Goal: Navigation & Orientation: Find specific page/section

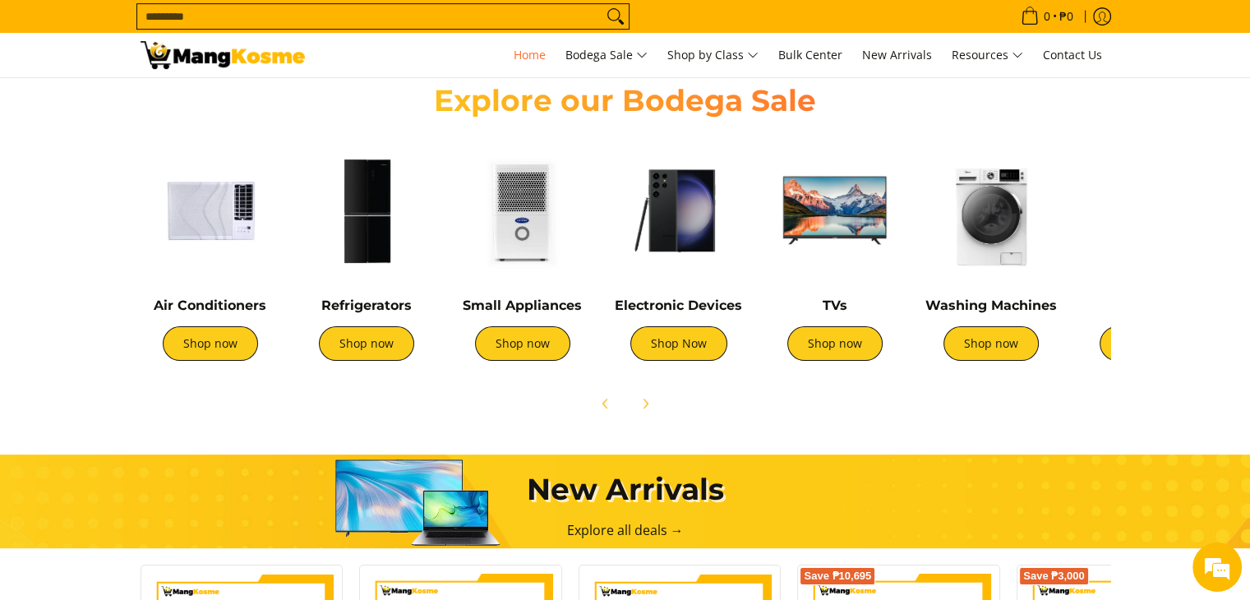
scroll to position [0, 654]
click at [368, 244] on img at bounding box center [367, 211] width 140 height 140
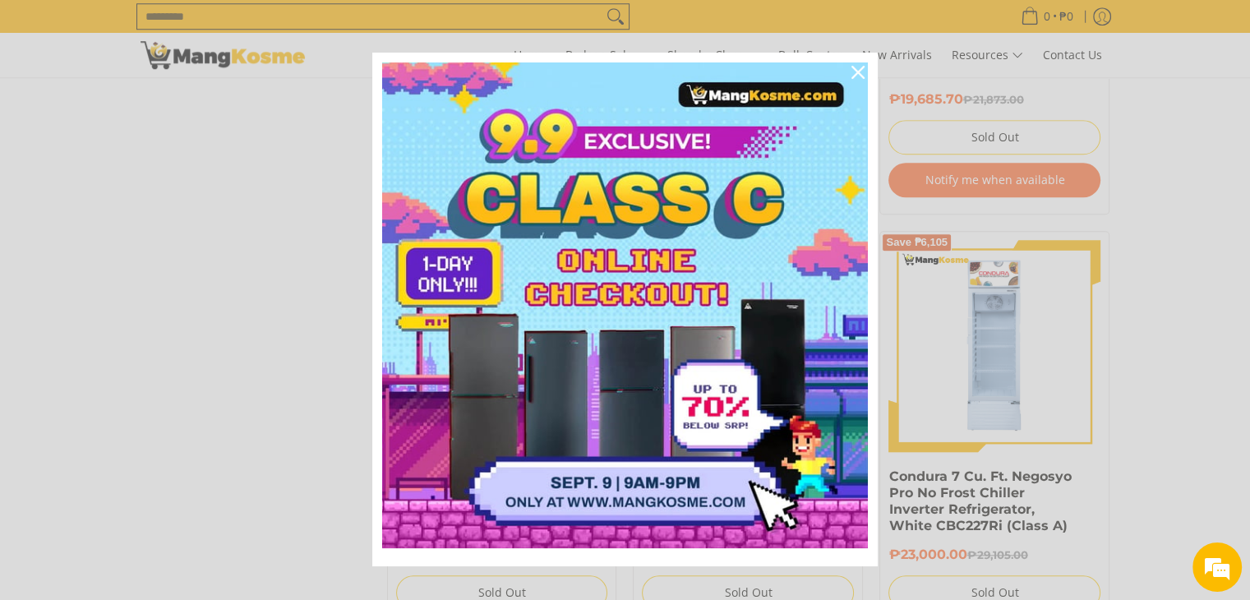
scroll to position [1562, 0]
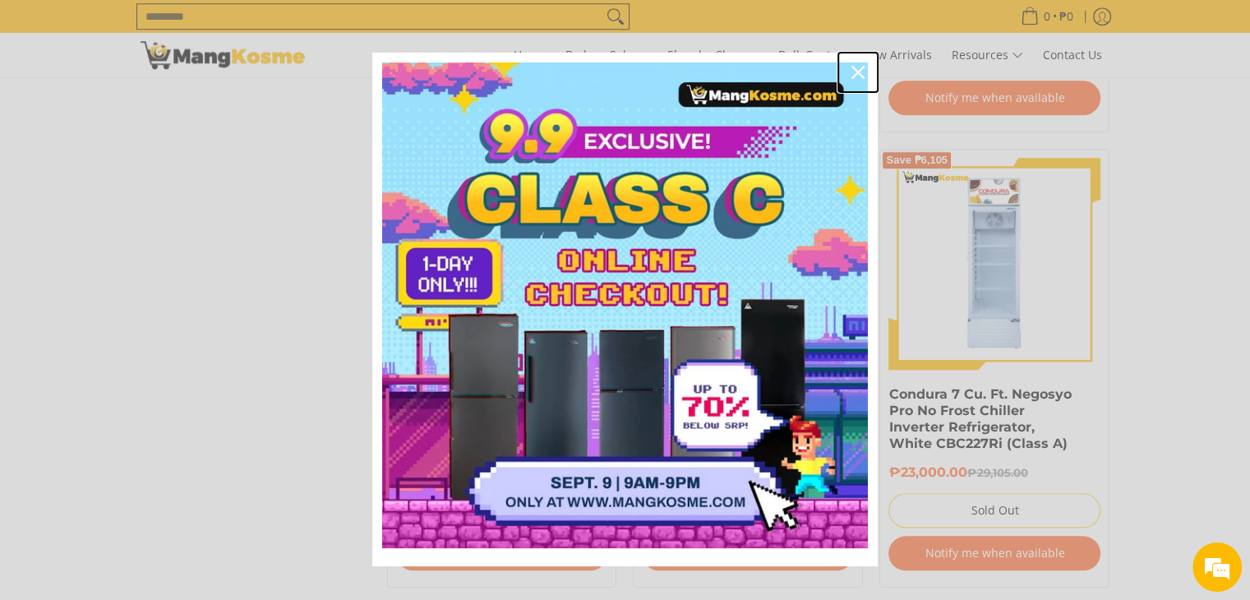
click at [853, 76] on icon "close icon" at bounding box center [858, 72] width 13 height 13
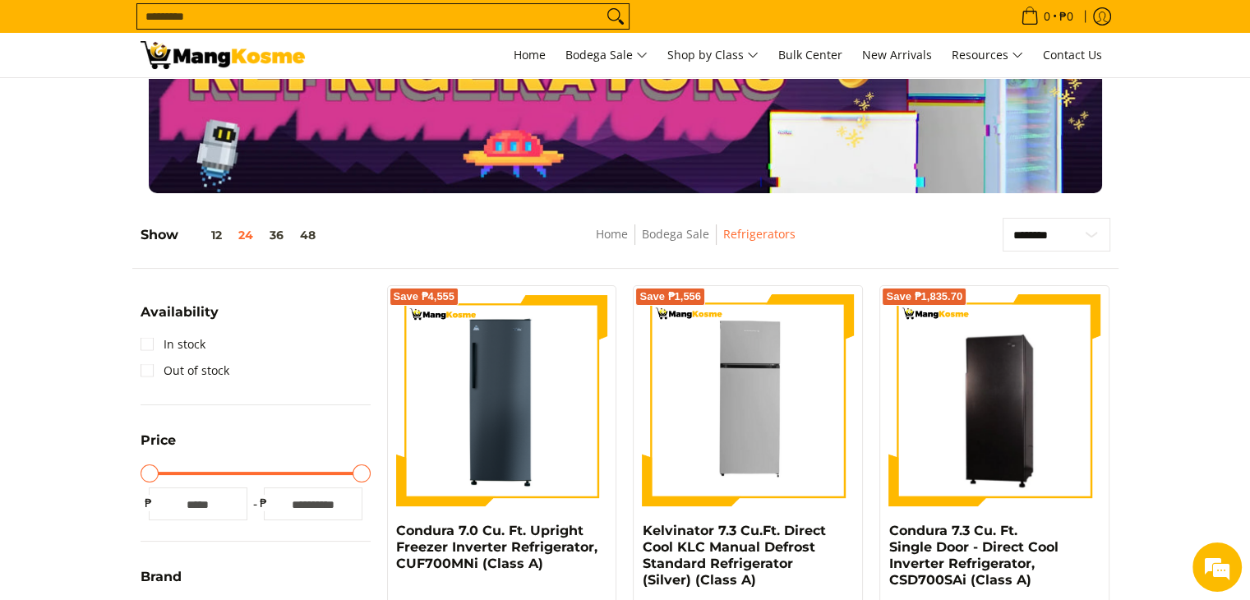
scroll to position [0, 0]
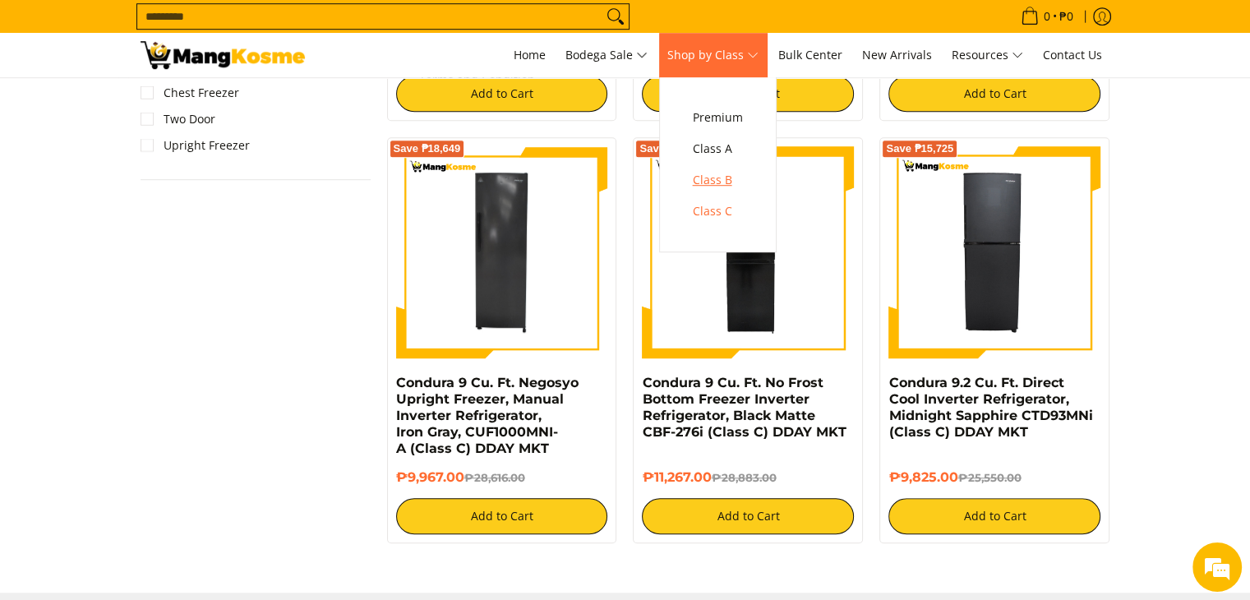
click at [721, 178] on span "Class B" at bounding box center [718, 180] width 50 height 21
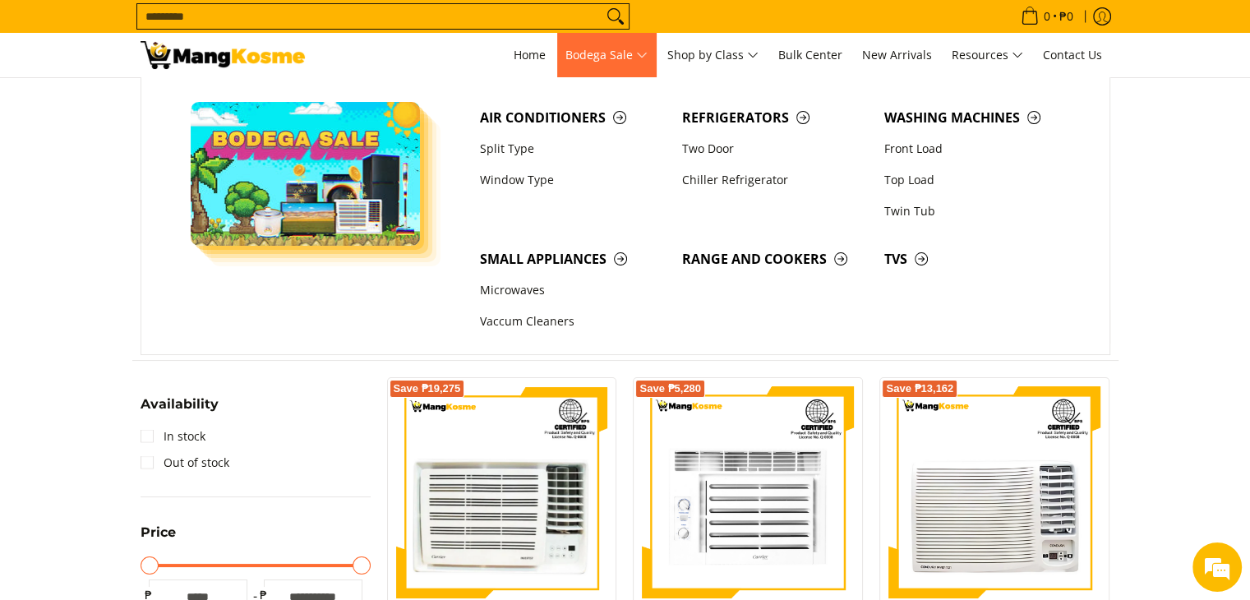
click at [633, 50] on span "Bodega Sale" at bounding box center [607, 55] width 82 height 21
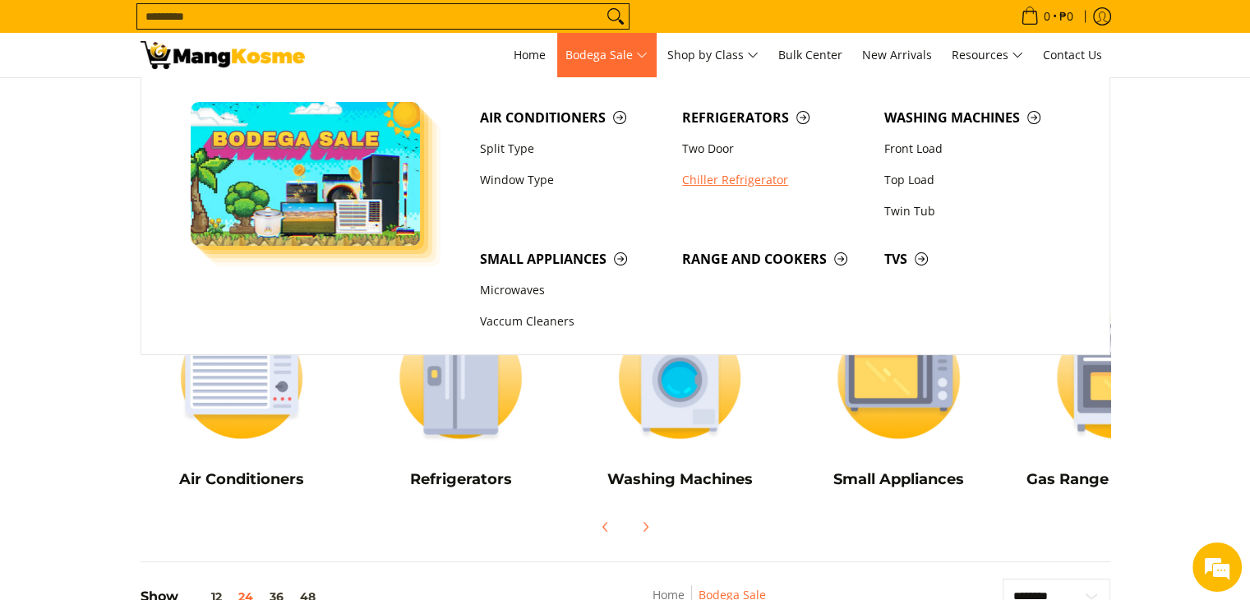
click at [699, 176] on link "Chiller Refrigerator" at bounding box center [775, 179] width 202 height 31
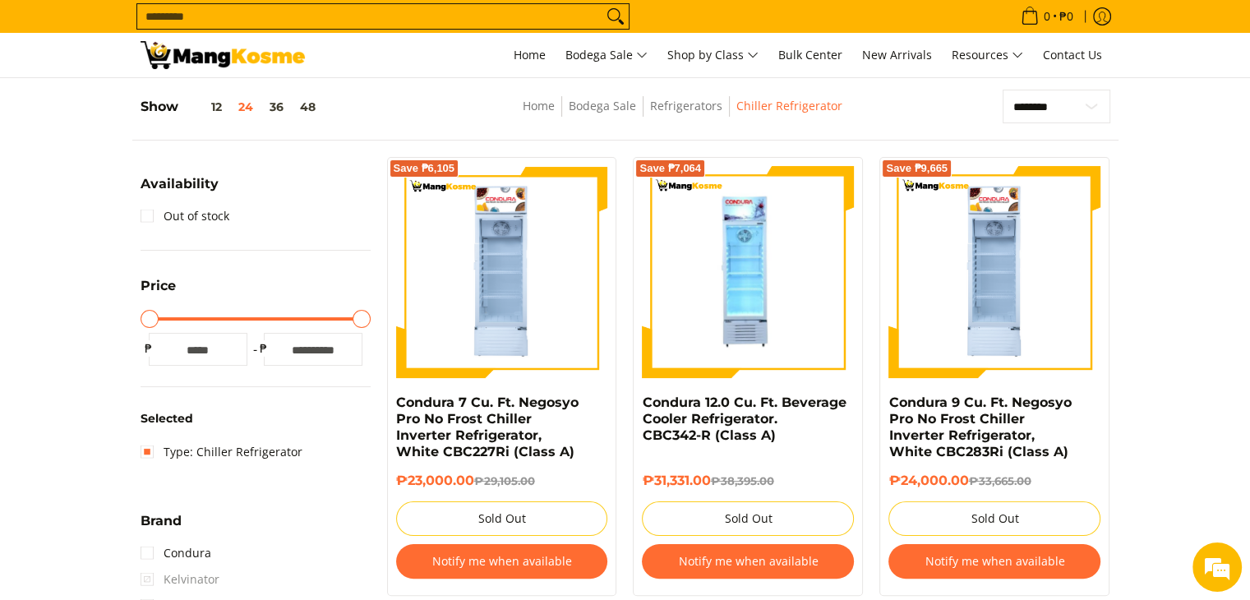
scroll to position [247, 0]
